Goal: Use online tool/utility: Utilize a website feature to perform a specific function

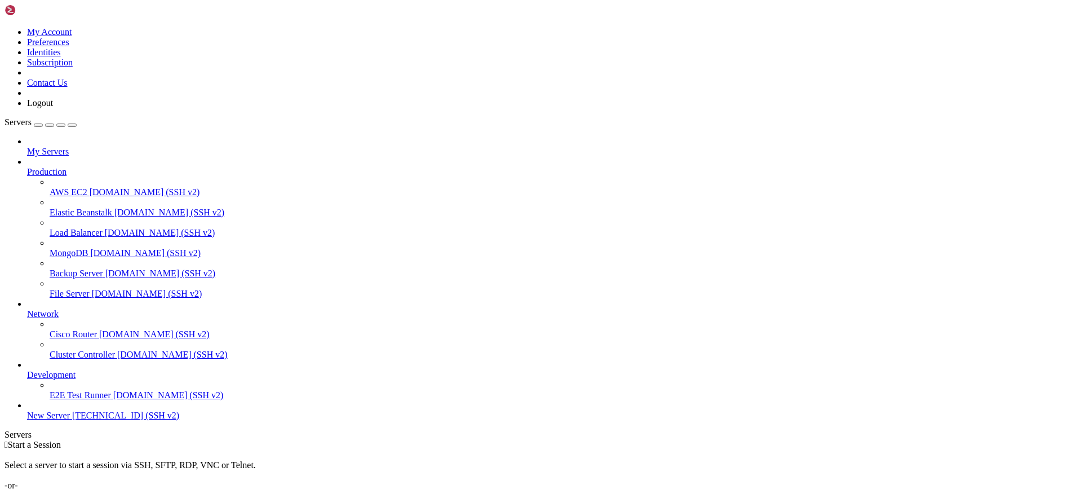
click at [72, 420] on span "[TECHNICAL_ID] (SSH v2)" at bounding box center [125, 415] width 107 height 10
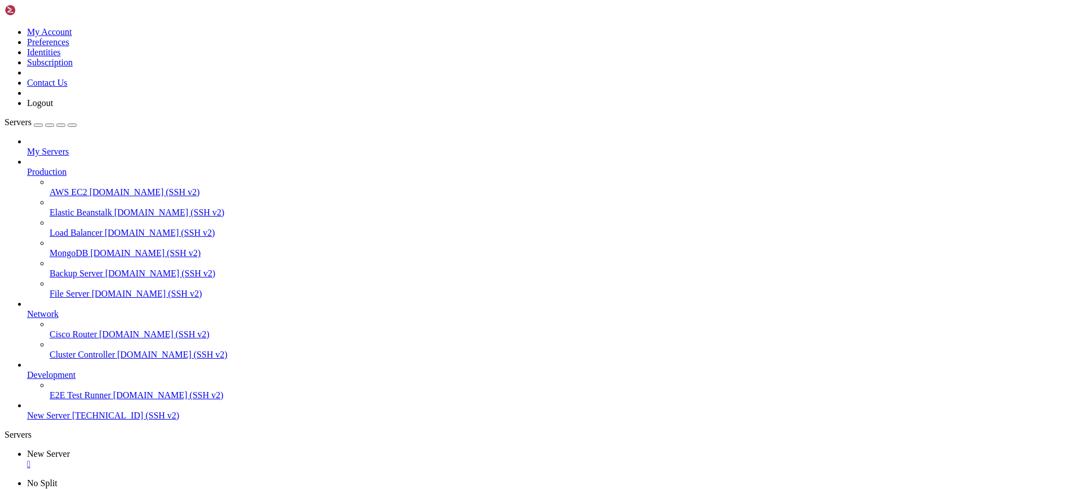
drag, startPoint x: 10, startPoint y: 886, endPoint x: 141, endPoint y: 885, distance: 131.9
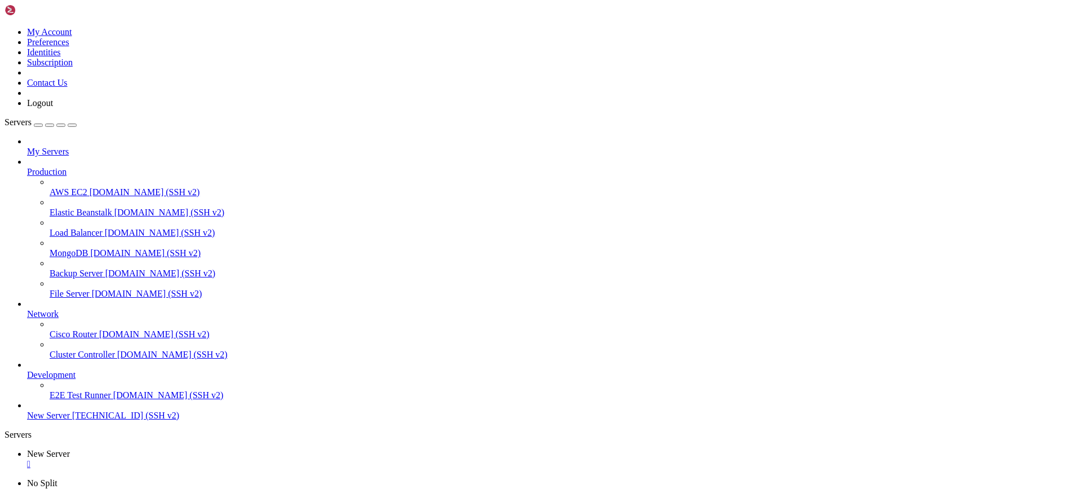
drag, startPoint x: 51, startPoint y: 954, endPoint x: 168, endPoint y: 954, distance: 117.2
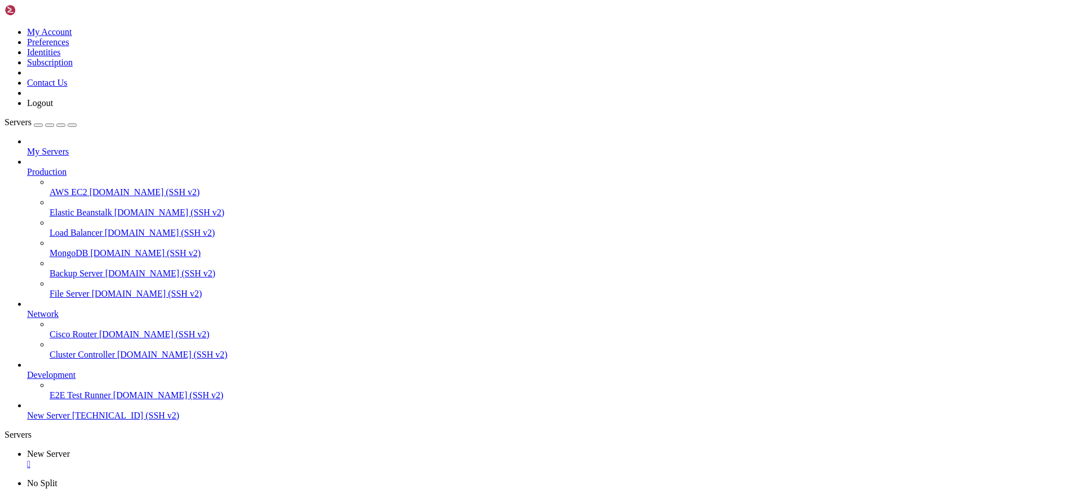
drag, startPoint x: 161, startPoint y: 1043, endPoint x: 459, endPoint y: 1042, distance: 297.6
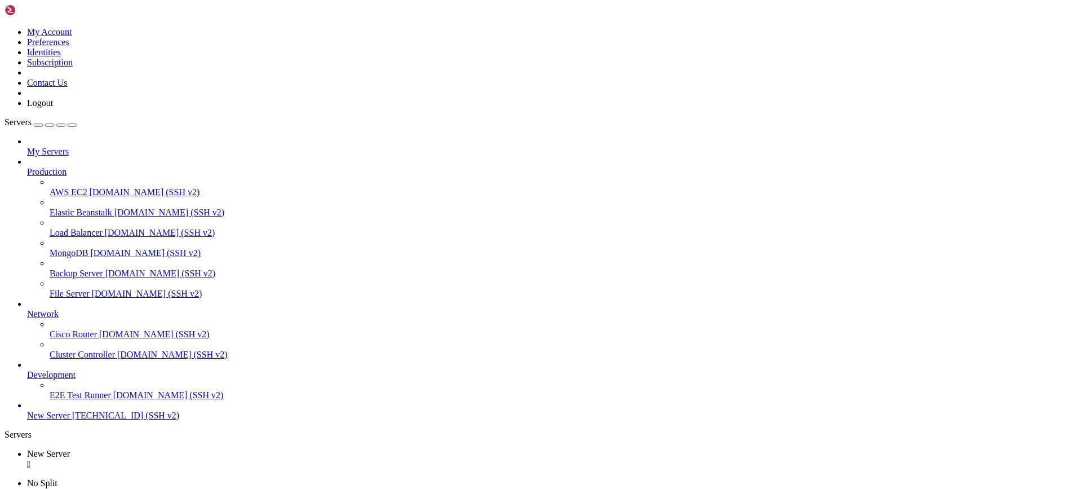
scroll to position [4441, 0]
drag, startPoint x: 295, startPoint y: 919, endPoint x: 577, endPoint y: 916, distance: 282.3
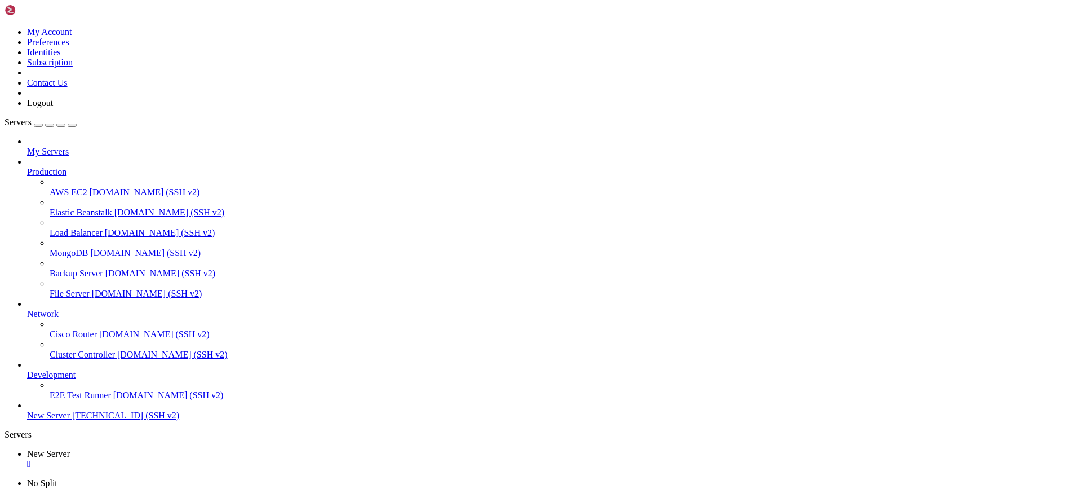
scroll to position [21652, 0]
click at [215, 459] on div "" at bounding box center [552, 464] width 1050 height 10
